Goal: Task Accomplishment & Management: Complete application form

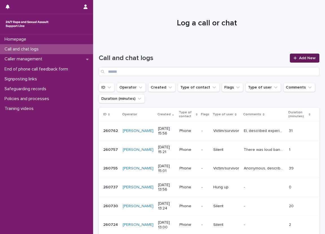
click at [304, 59] on span "Add New" at bounding box center [307, 58] width 17 height 4
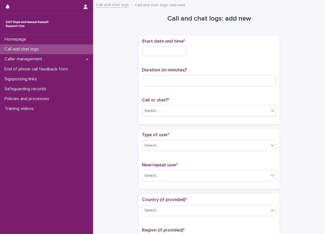
click at [77, 51] on div "Call and chat logs" at bounding box center [46, 49] width 93 height 10
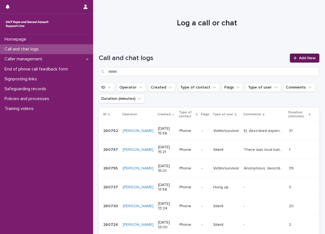
click at [299, 60] on span "Add New" at bounding box center [307, 58] width 17 height 4
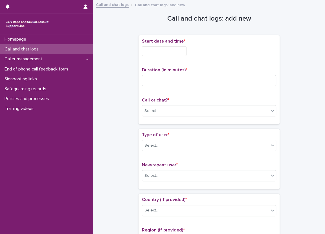
click at [167, 48] on input "text" at bounding box center [164, 51] width 45 height 10
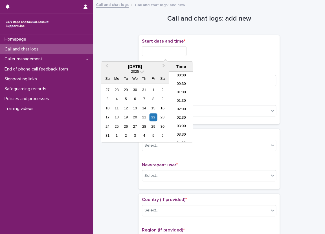
scroll to position [121, 0]
click at [183, 100] on li "08:30" at bounding box center [181, 98] width 24 height 8
type input "**********"
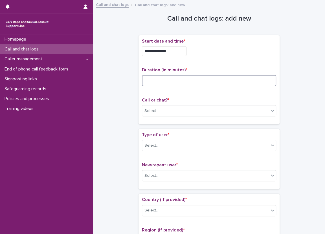
click at [180, 76] on input at bounding box center [209, 80] width 134 height 11
type input "**"
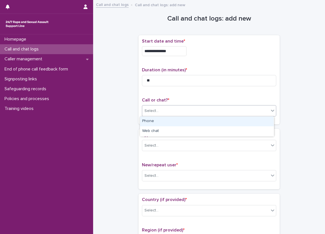
click at [150, 110] on div "Select..." at bounding box center [151, 111] width 14 height 6
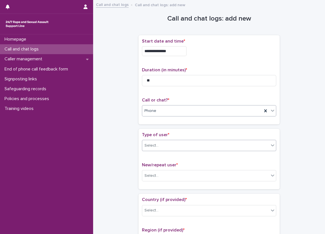
click at [161, 145] on div "Select..." at bounding box center [205, 145] width 127 height 9
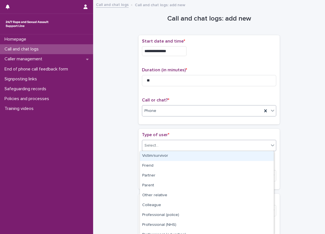
click at [165, 156] on div "Victim/survivor" at bounding box center [207, 156] width 134 height 10
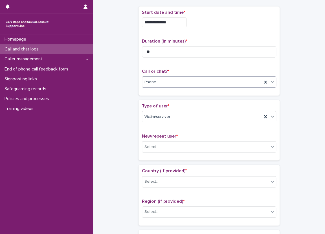
scroll to position [113, 0]
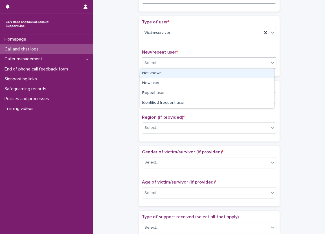
click at [159, 61] on input "text" at bounding box center [159, 63] width 1 height 5
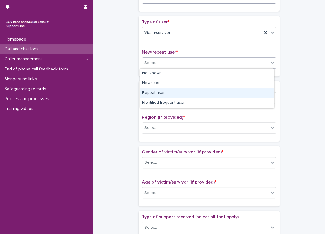
click at [159, 91] on div "Repeat user" at bounding box center [207, 93] width 134 height 10
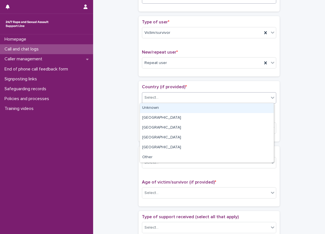
click at [160, 101] on div "Select..." at bounding box center [205, 97] width 127 height 9
click at [160, 108] on div "Unknown" at bounding box center [207, 108] width 134 height 10
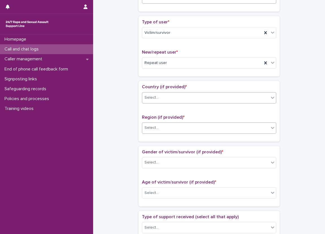
click at [158, 124] on div "Select..." at bounding box center [205, 127] width 127 height 9
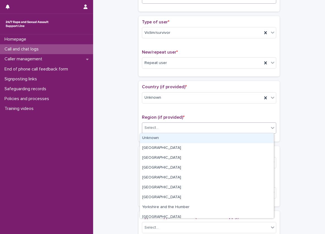
click at [152, 135] on div "Unknown" at bounding box center [207, 138] width 134 height 10
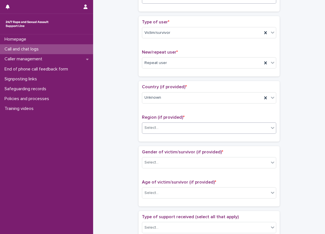
click at [123, 127] on div "**********" at bounding box center [209, 179] width 220 height 576
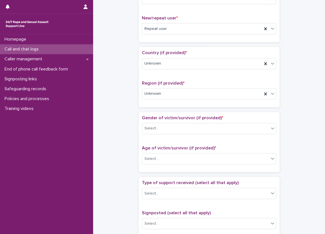
scroll to position [169, 0]
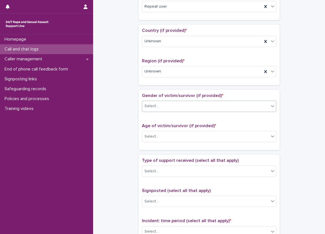
click at [188, 101] on div "Select..." at bounding box center [209, 106] width 134 height 11
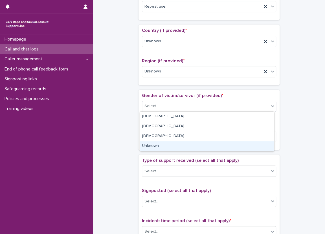
click at [169, 142] on div "Unknown" at bounding box center [207, 146] width 134 height 10
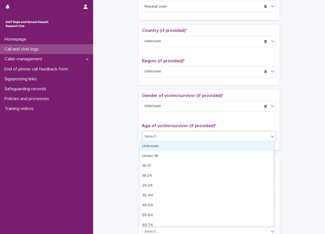
click at [154, 134] on div "Select..." at bounding box center [151, 137] width 14 height 6
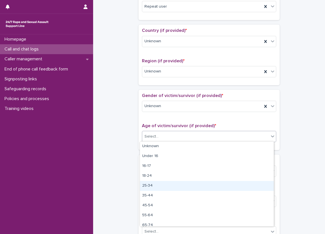
click at [159, 188] on div "25-34" at bounding box center [207, 186] width 134 height 10
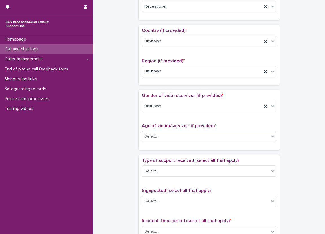
click at [123, 149] on div "**********" at bounding box center [209, 122] width 220 height 576
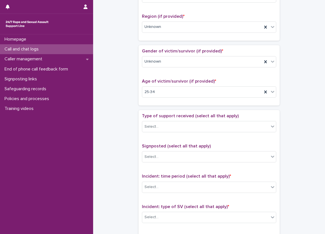
scroll to position [282, 0]
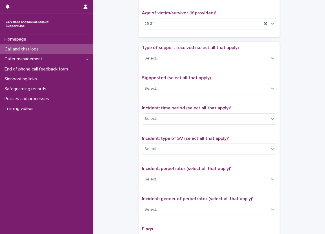
click at [160, 50] on div "Type of support received (select all that apply) Select..." at bounding box center [209, 56] width 134 height 23
click at [167, 64] on div "Type of support received (select all that apply) Select..." at bounding box center [209, 56] width 134 height 23
click at [167, 58] on div "Select..." at bounding box center [205, 58] width 127 height 9
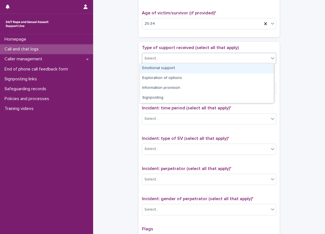
click at [167, 68] on div "Emotional support" at bounding box center [207, 68] width 134 height 10
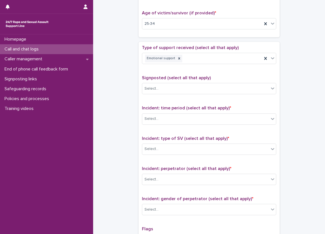
click at [121, 81] on div "**********" at bounding box center [209, 10] width 220 height 576
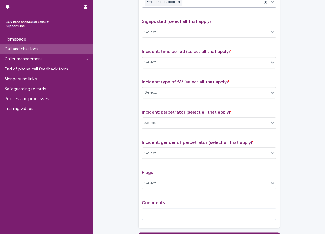
click at [210, 5] on div "Emotional support" at bounding box center [202, 2] width 120 height 10
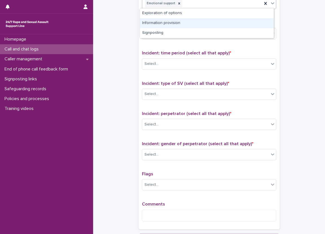
click at [203, 26] on div "Information provision" at bounding box center [207, 23] width 134 height 10
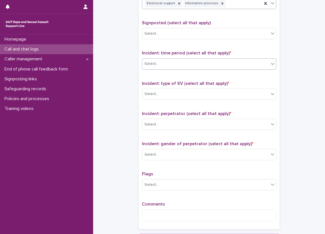
click at [165, 65] on div "Select..." at bounding box center [205, 63] width 127 height 9
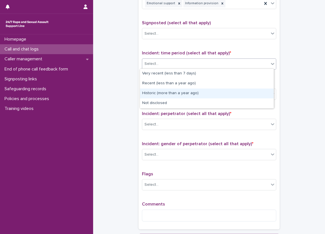
click at [168, 96] on div "Historic (more than a year ago)" at bounding box center [207, 93] width 134 height 10
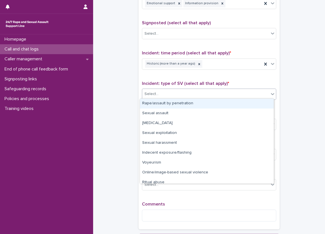
click at [179, 97] on div "Select..." at bounding box center [205, 93] width 127 height 9
click at [176, 105] on div "Rape/assault by penetration" at bounding box center [207, 104] width 134 height 10
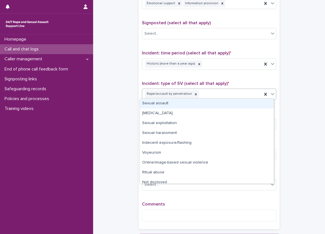
click at [256, 88] on div "Rape/assault by penetration" at bounding box center [209, 93] width 134 height 11
click at [232, 107] on div "Sexual assault" at bounding box center [207, 104] width 134 height 10
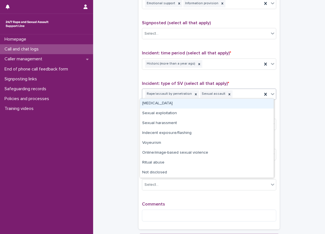
click at [232, 93] on div "Rape/assault by penetration Sexual assault" at bounding box center [202, 94] width 120 height 10
click at [235, 105] on div "[MEDICAL_DATA]" at bounding box center [207, 104] width 134 height 10
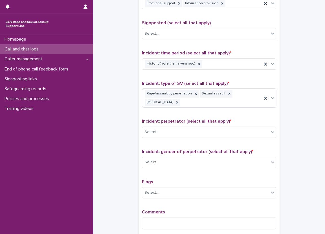
click at [250, 96] on div "Rape/assault by penetration Sexual assault [MEDICAL_DATA]" at bounding box center [202, 98] width 120 height 19
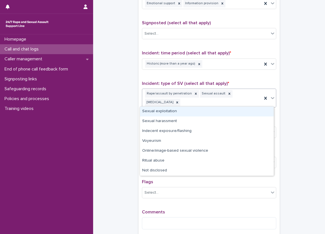
click at [236, 76] on div "Type of support received (select all that apply) Emotional support Information …" at bounding box center [209, 111] width 134 height 243
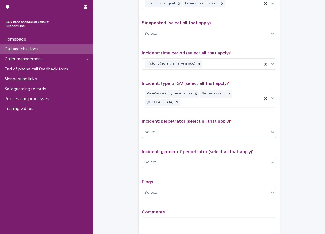
click at [199, 130] on div "Select..." at bounding box center [205, 131] width 127 height 9
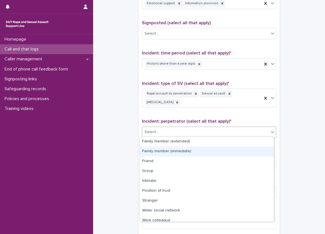
click at [188, 152] on div "Family member (immediate)" at bounding box center [207, 152] width 134 height 10
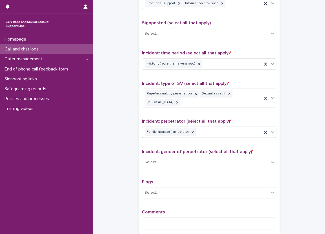
click at [229, 132] on div "Family member (immediate)" at bounding box center [202, 132] width 120 height 10
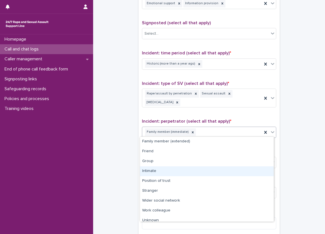
click at [216, 172] on div "Intimate" at bounding box center [207, 171] width 134 height 10
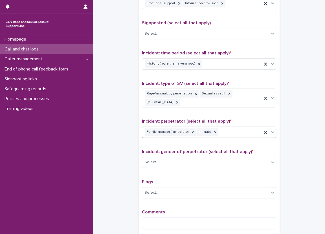
click at [236, 137] on div "Incident: perpetrator (select all that apply) * option Intimate, selected. 0 re…" at bounding box center [209, 130] width 134 height 23
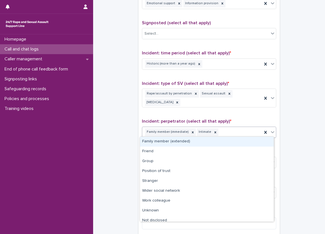
click at [235, 130] on div "Family member (immediate) Intimate" at bounding box center [202, 132] width 120 height 10
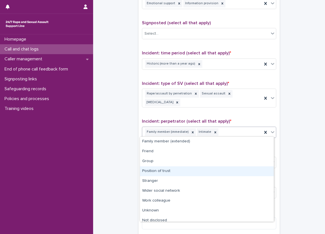
click at [225, 168] on div "Position of trust" at bounding box center [207, 171] width 134 height 10
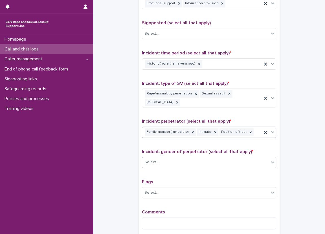
click at [214, 161] on div "Select..." at bounding box center [205, 162] width 127 height 9
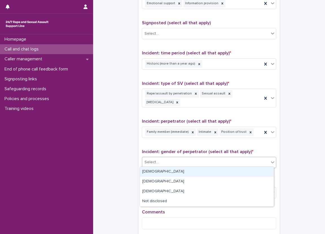
click at [207, 172] on div "[DEMOGRAPHIC_DATA]" at bounding box center [207, 172] width 134 height 10
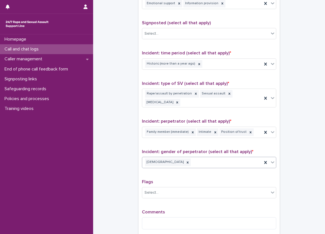
click at [218, 146] on div "Type of support received (select all that apply) Emotional support Information …" at bounding box center [209, 111] width 134 height 243
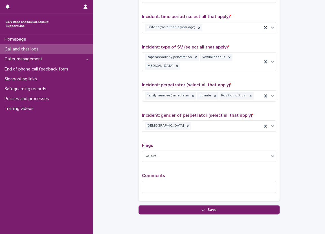
scroll to position [376, 0]
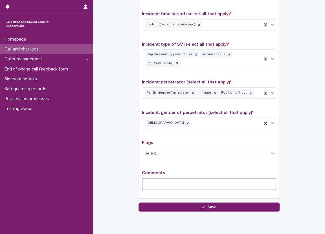
click at [156, 180] on textarea at bounding box center [209, 184] width 134 height 12
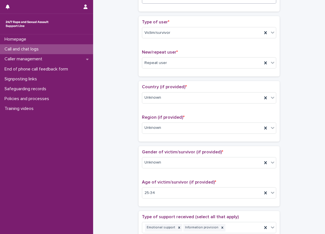
scroll to position [141, 0]
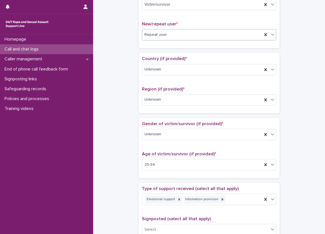
click at [142, 32] on div "Repeat user" at bounding box center [202, 34] width 120 height 9
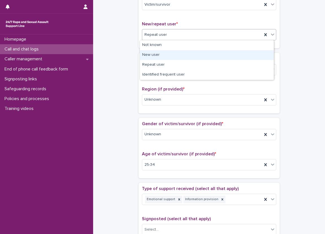
click at [154, 57] on div "New user" at bounding box center [207, 55] width 134 height 10
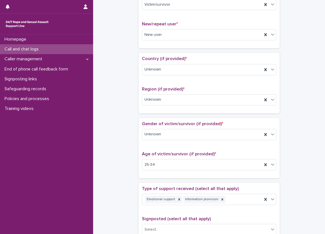
click at [127, 52] on div "**********" at bounding box center [209, 158] width 220 height 593
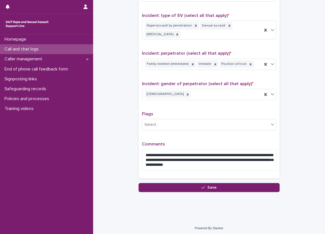
scroll to position [405, 0]
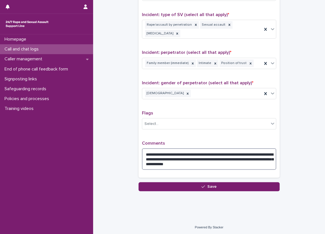
click at [157, 152] on textarea "**********" at bounding box center [209, 158] width 134 height 21
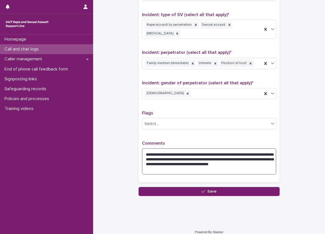
type textarea "**********"
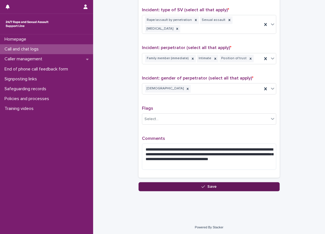
click at [239, 186] on button "Save" at bounding box center [208, 186] width 141 height 9
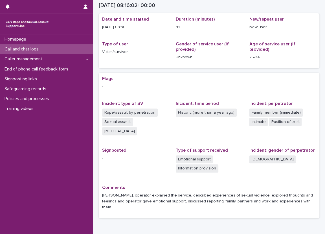
scroll to position [77, 0]
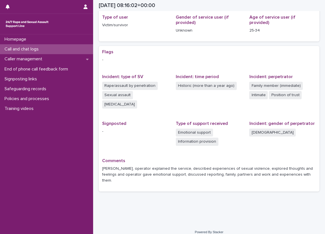
click at [121, 182] on div "Flags - Incident: type of SV Rape/assault by penetration Sexual assault [MEDICA…" at bounding box center [209, 118] width 220 height 145
click at [163, 157] on div "Flags - Incident: type of SV Rape/assault by penetration Sexual assault [MEDICA…" at bounding box center [209, 118] width 214 height 139
click at [61, 43] on div "Homepage" at bounding box center [46, 39] width 93 height 10
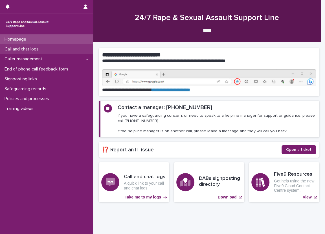
click at [61, 46] on div "Call and chat logs" at bounding box center [46, 49] width 93 height 10
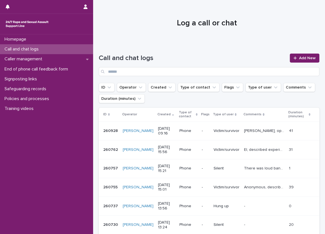
click at [103, 51] on div "Call and chat logs Add New" at bounding box center [209, 62] width 220 height 41
